Goal: Task Accomplishment & Management: Manage account settings

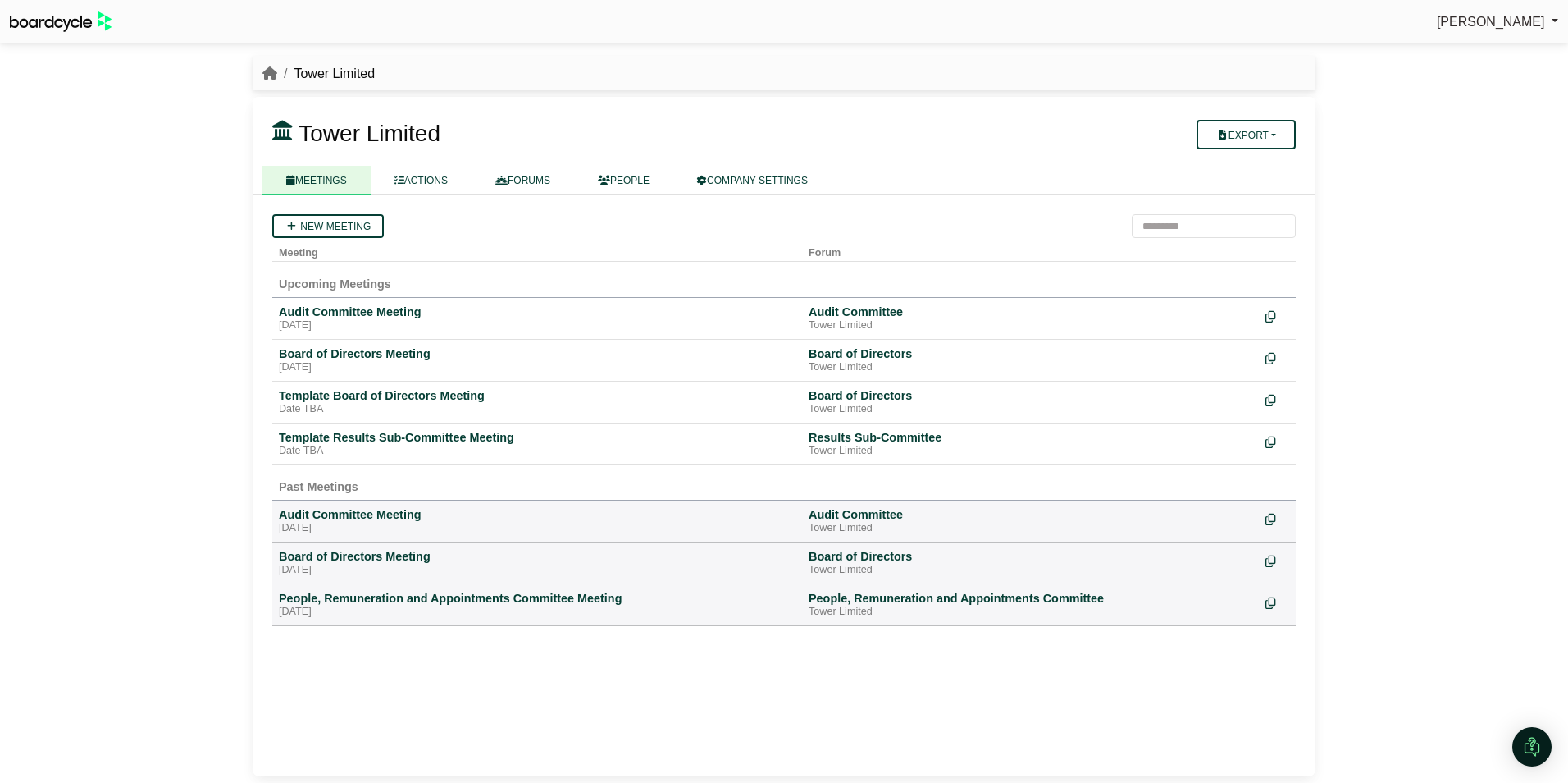
click at [141, 379] on div "Avryl Silveira Sign Out Tower Limited Tower Limited" at bounding box center [784, 391] width 1568 height 783
